Goal: Transaction & Acquisition: Subscribe to service/newsletter

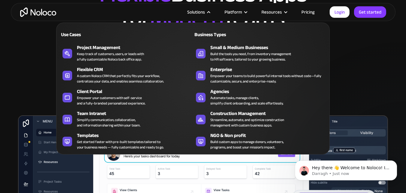
scroll to position [120, 0]
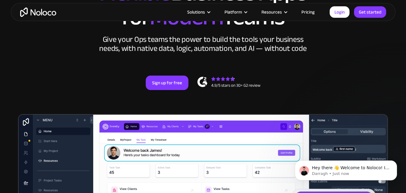
click at [159, 9] on article "Solutions Use Cases Business Types Project Management Keep track of customers, …" at bounding box center [193, 12] width 274 height 8
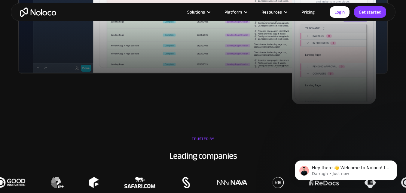
scroll to position [391, 0]
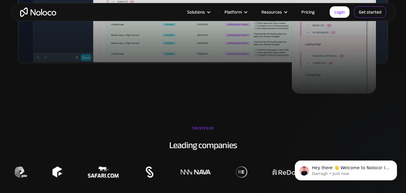
click at [371, 16] on link "Get started" at bounding box center [370, 11] width 32 height 11
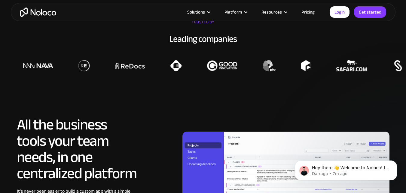
scroll to position [421, 0]
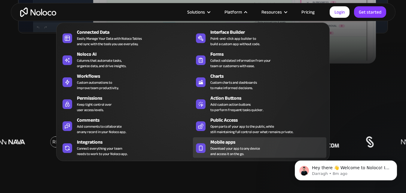
click at [236, 146] on span "Download your app to any device and access it on the go." at bounding box center [235, 151] width 50 height 11
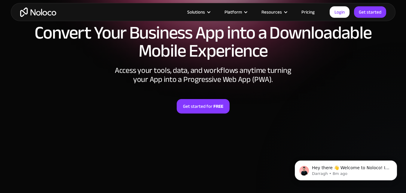
scroll to position [60, 0]
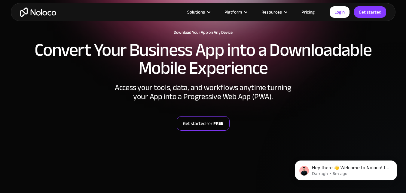
click at [207, 125] on link "Get started for FREE" at bounding box center [203, 123] width 53 height 14
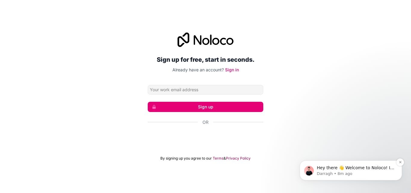
click at [355, 168] on span "Hey there 👋 Welcome to Noloco! If you have any questions, just reply to this me…" at bounding box center [356, 176] width 78 height 23
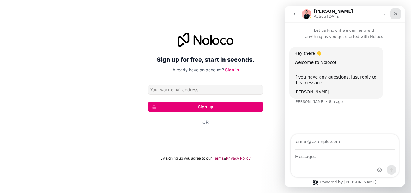
click at [395, 12] on icon "Close" at bounding box center [395, 13] width 5 height 5
